Goal: Task Accomplishment & Management: Complete application form

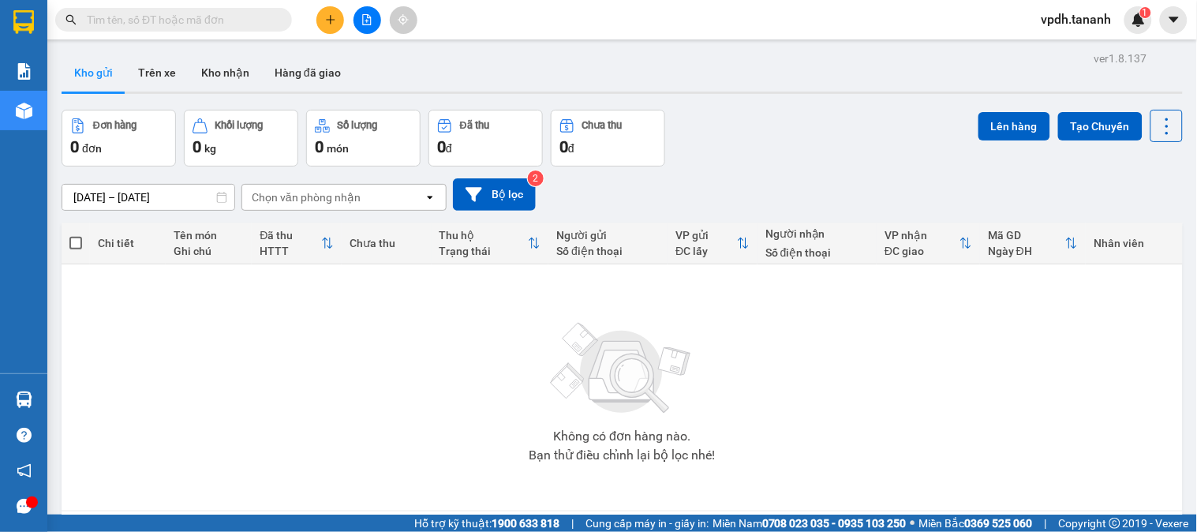
click at [335, 24] on icon "plus" at bounding box center [330, 19] width 11 height 11
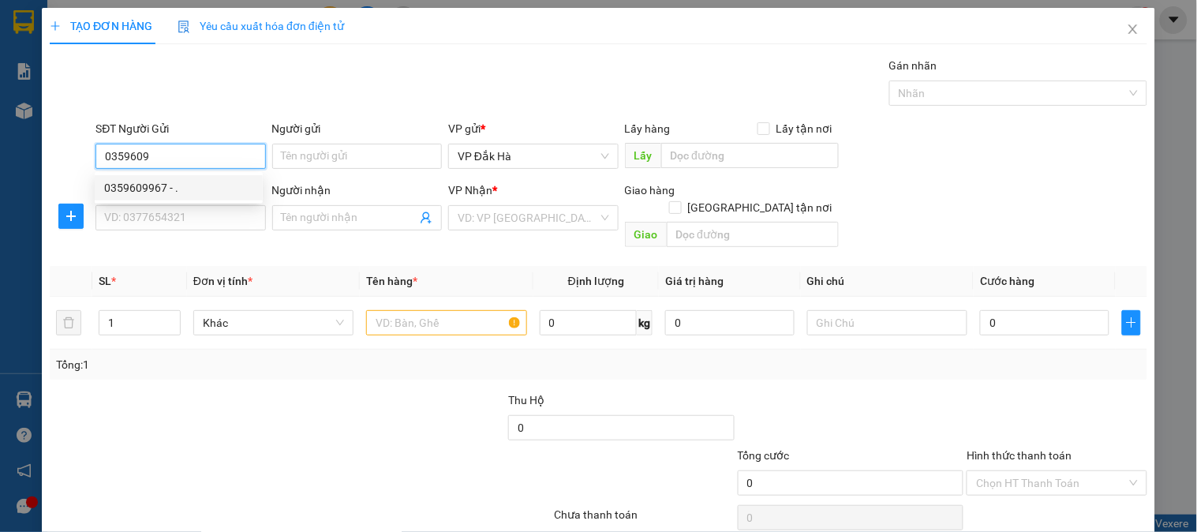
click at [123, 186] on div "0359609967 - ." at bounding box center [178, 187] width 149 height 17
type input "0359609967"
type input "."
type input "0398232760"
type input "THI PHỔ"
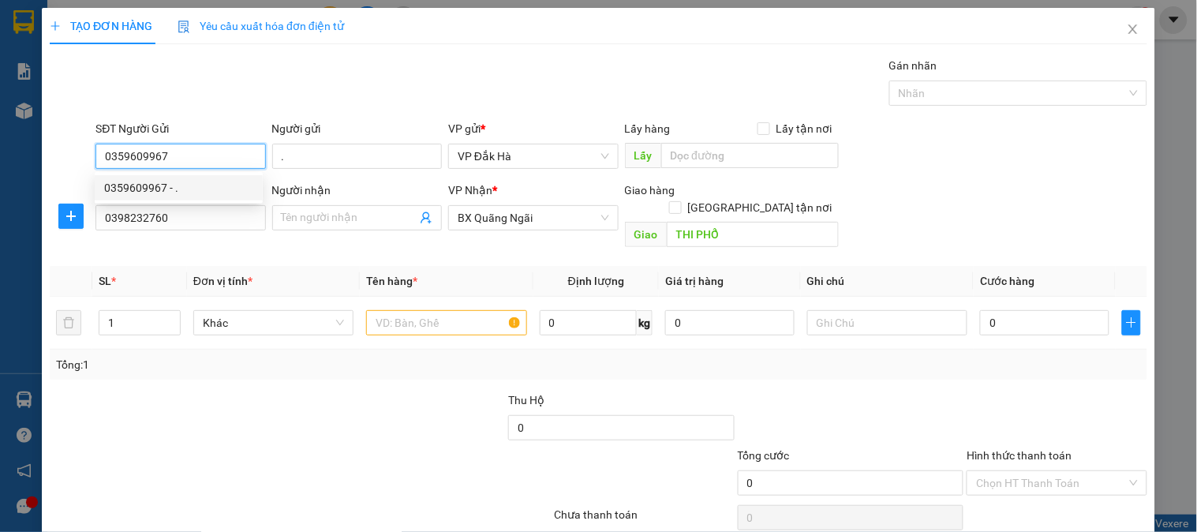
type input "180.000"
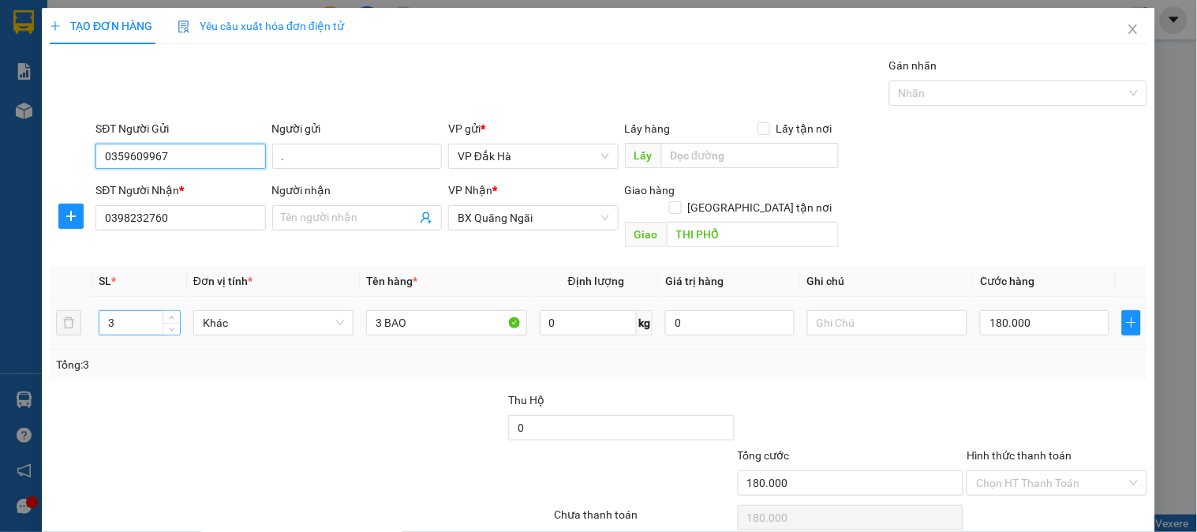
type input "0359609967"
drag, startPoint x: 136, startPoint y: 306, endPoint x: 1082, endPoint y: 342, distance: 946.7
click at [159, 311] on input "3" at bounding box center [139, 323] width 80 height 24
type input "2"
click at [393, 310] on input "3 BAO" at bounding box center [446, 322] width 160 height 25
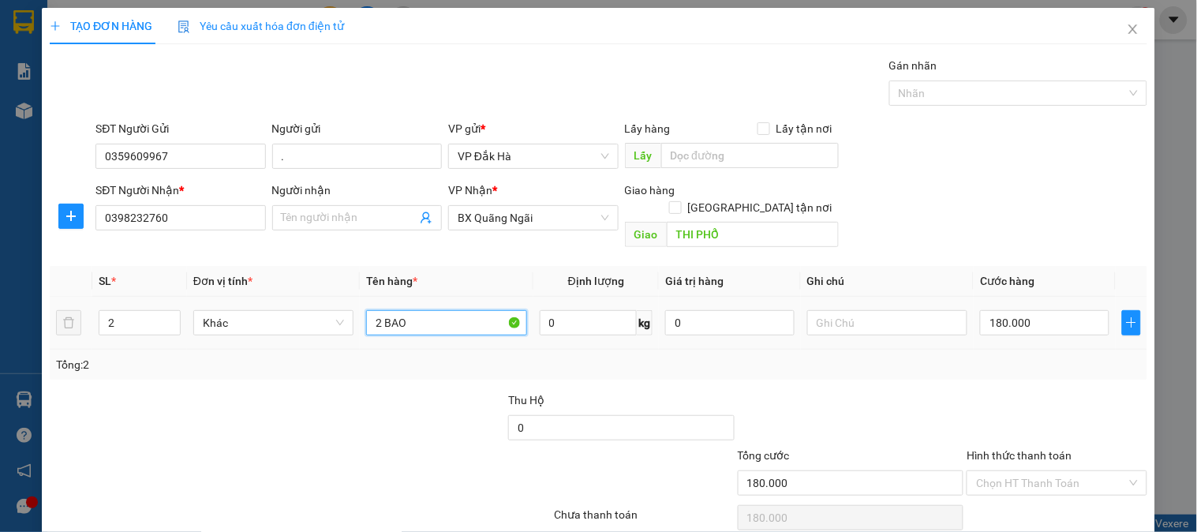
click at [431, 310] on input "2 BAO" at bounding box center [446, 322] width 160 height 25
type input "2 BÌ"
click at [1038, 310] on input "180.000" at bounding box center [1044, 322] width 129 height 25
type input "1"
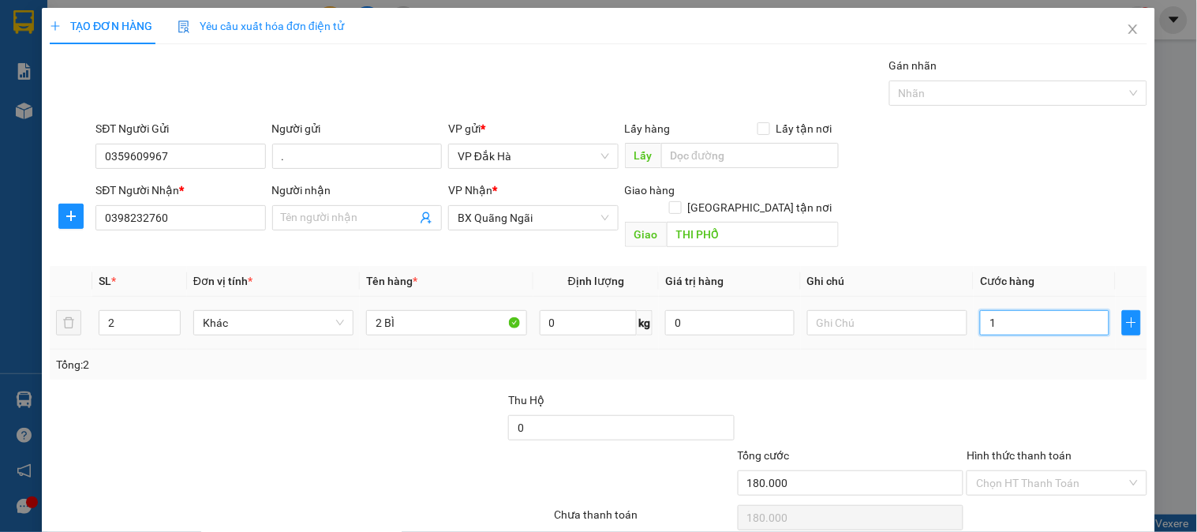
type input "1"
type input "10"
type input "100"
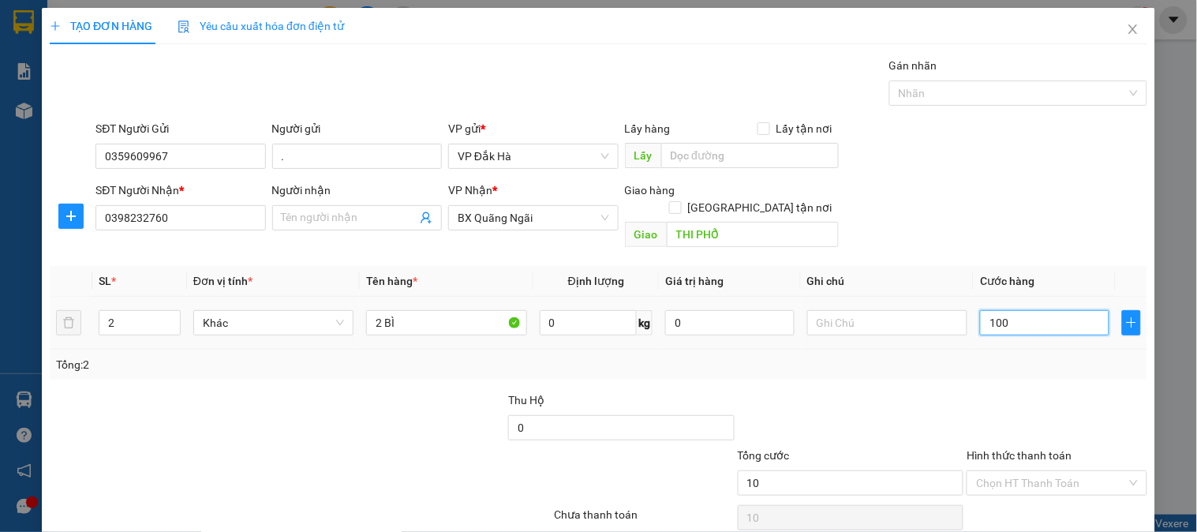
type input "100"
type input "1.000"
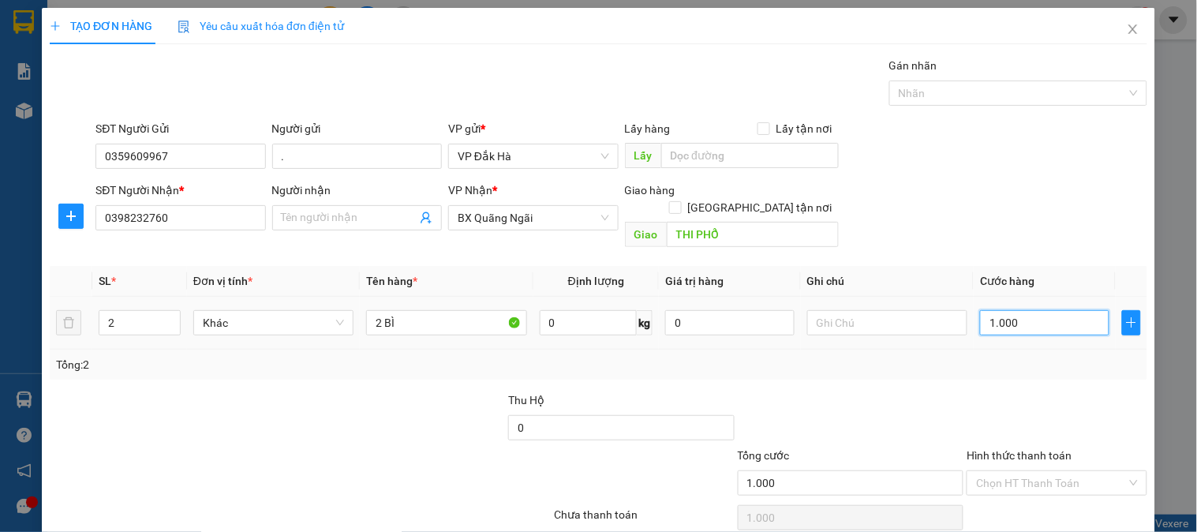
type input "10.000"
type input "100.000"
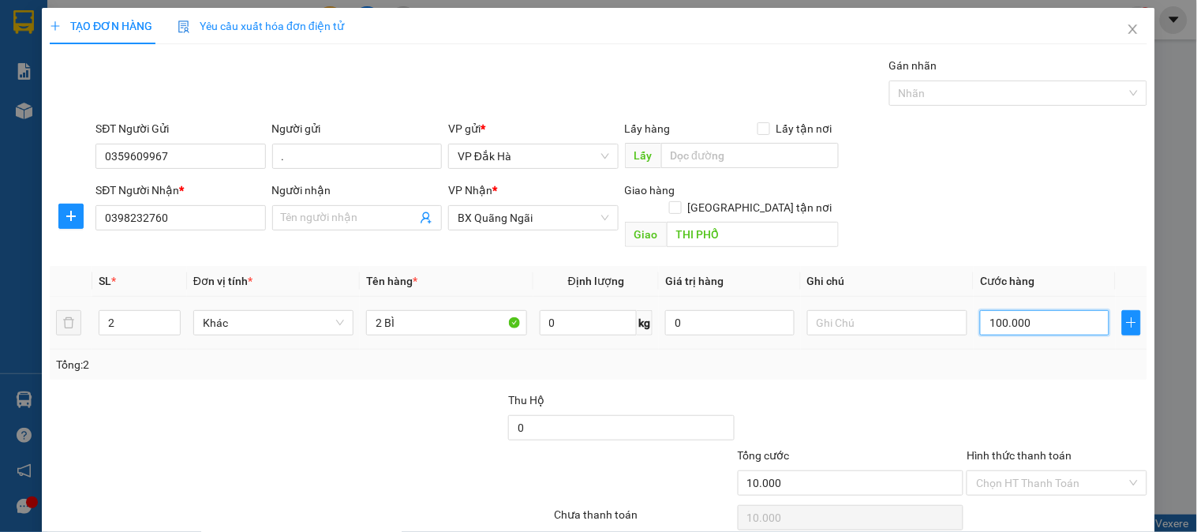
type input "100.000"
click at [1060, 471] on input "Hình thức thanh toán" at bounding box center [1051, 483] width 150 height 24
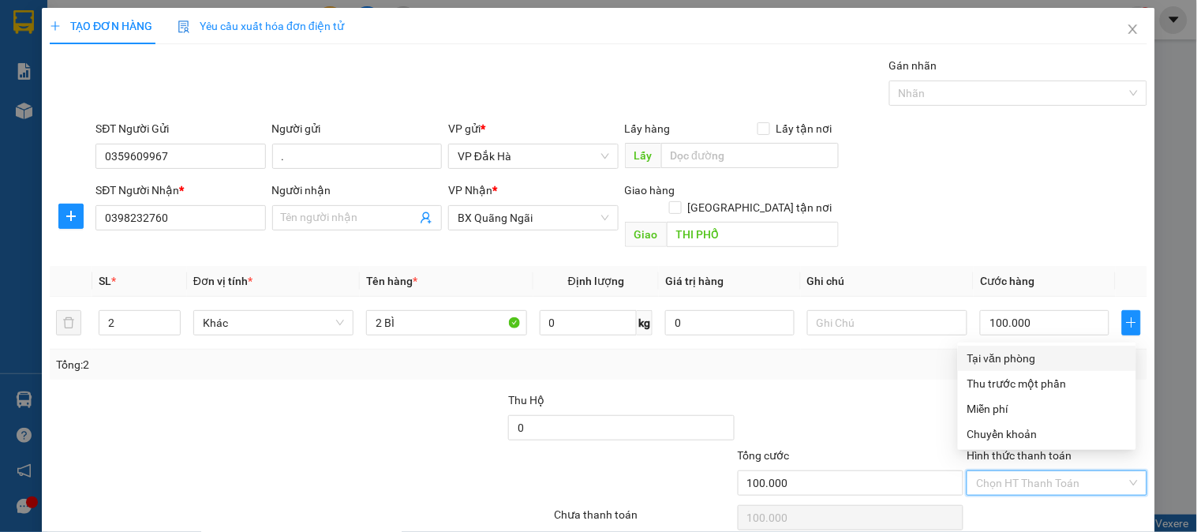
click at [1027, 351] on div "Tại văn phòng" at bounding box center [1046, 358] width 159 height 17
type input "0"
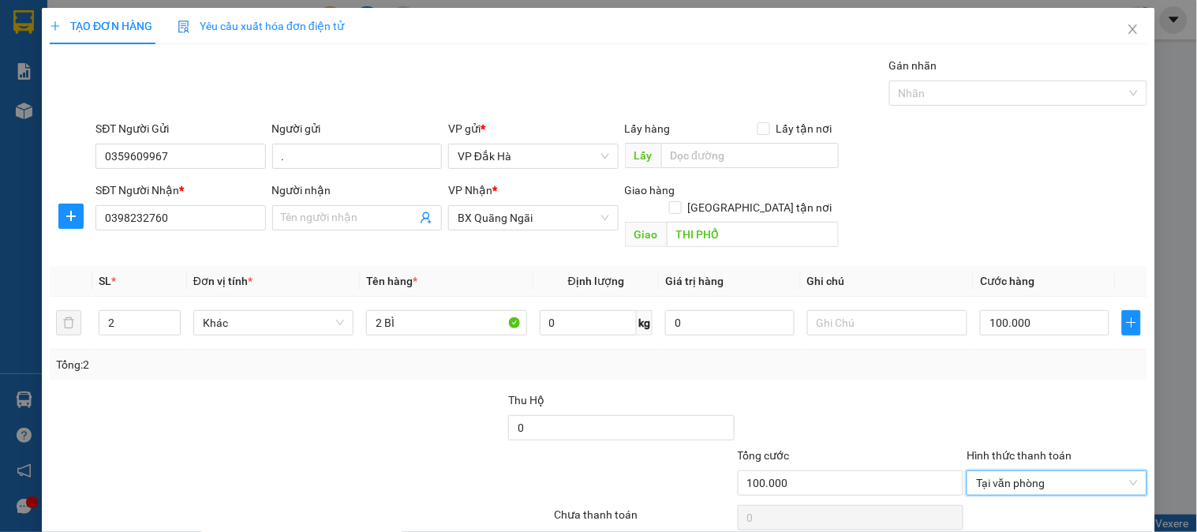
scroll to position [51, 0]
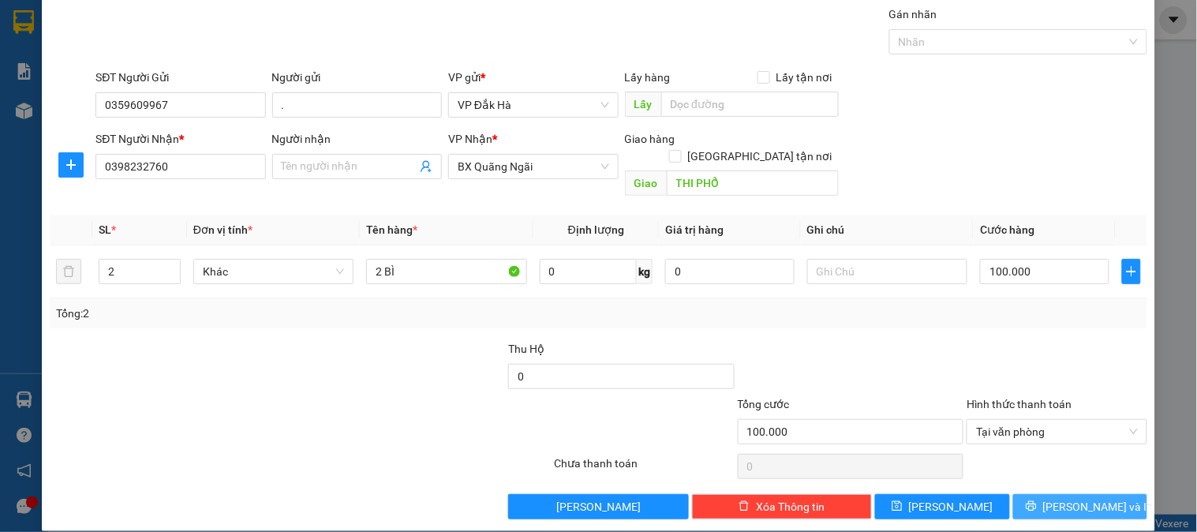
click at [1082, 498] on span "Lưu và In" at bounding box center [1098, 506] width 110 height 17
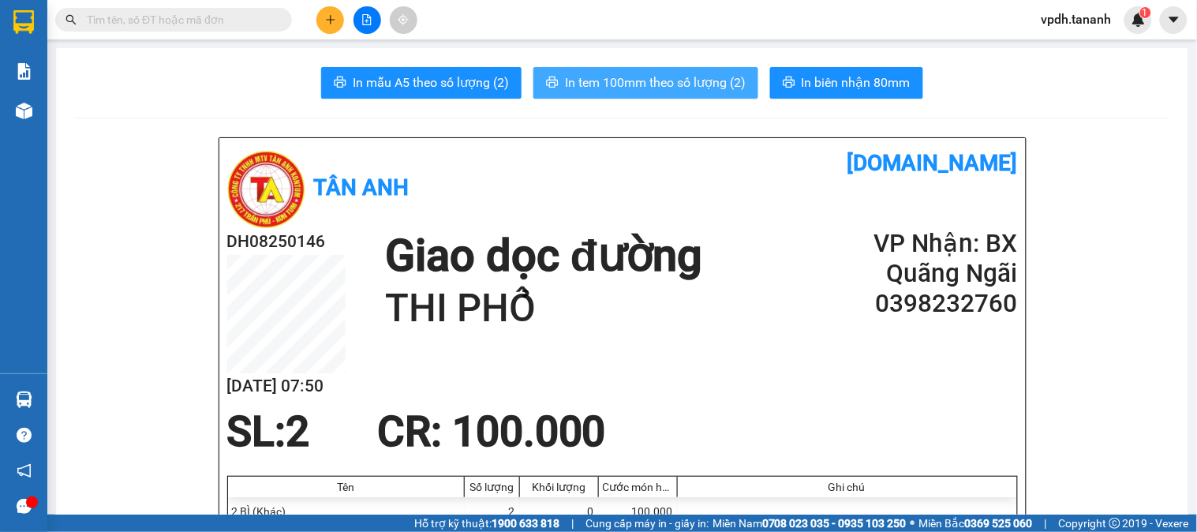
click at [630, 84] on span "In tem 100mm theo số lượng (2)" at bounding box center [655, 83] width 181 height 20
